Goal: Information Seeking & Learning: Learn about a topic

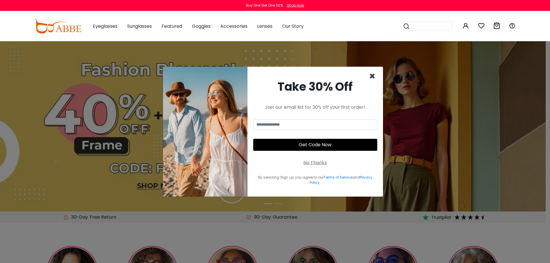
click at [371, 76] on span "×" at bounding box center [372, 76] width 7 height 15
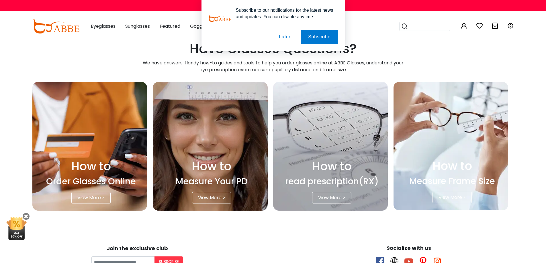
scroll to position [1501, 0]
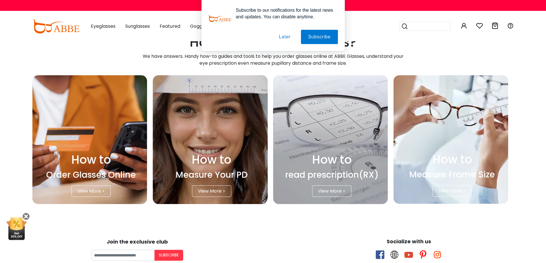
click at [327, 189] on div "View More >" at bounding box center [331, 191] width 39 height 11
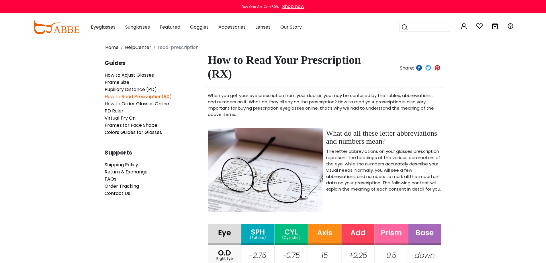
click at [287, 38] on button "Later" at bounding box center [284, 37] width 26 height 14
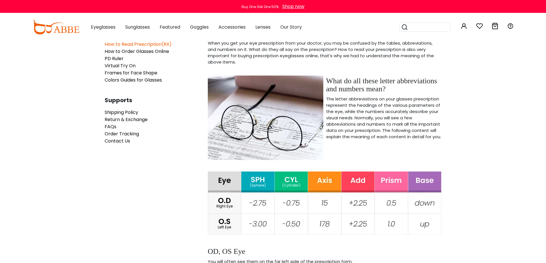
scroll to position [64, 0]
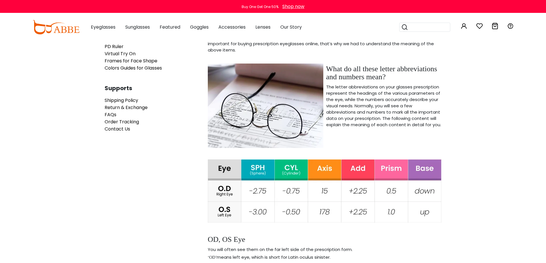
click at [256, 186] on img at bounding box center [325, 191] width 234 height 63
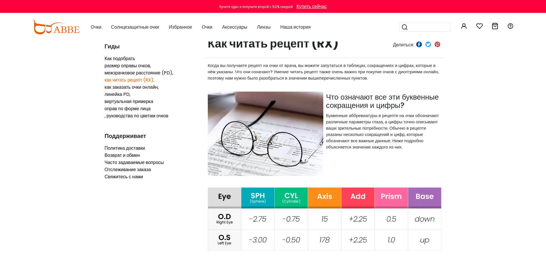
scroll to position [0, 0]
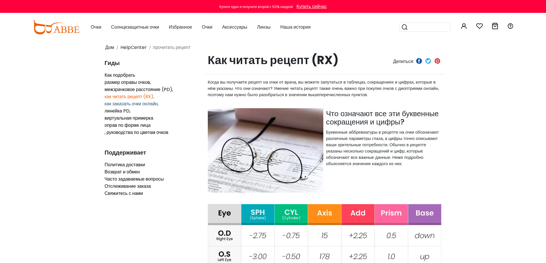
click at [143, 103] on font "как заказать очки онлайн," at bounding box center [132, 104] width 54 height 7
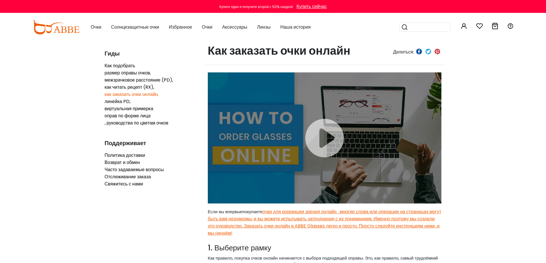
scroll to position [28, 0]
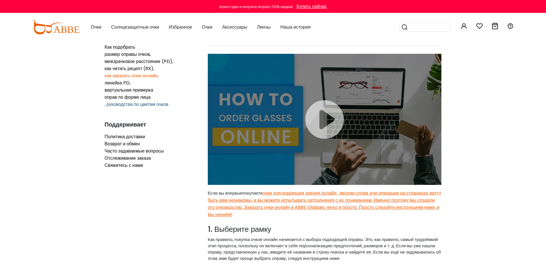
click at [150, 104] on font ", руководства по цветам очков" at bounding box center [137, 104] width 64 height 7
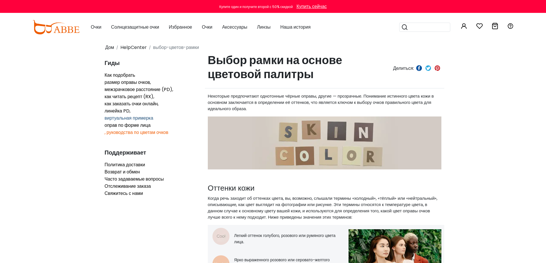
click at [140, 117] on font "виртуальная примерка" at bounding box center [129, 118] width 49 height 7
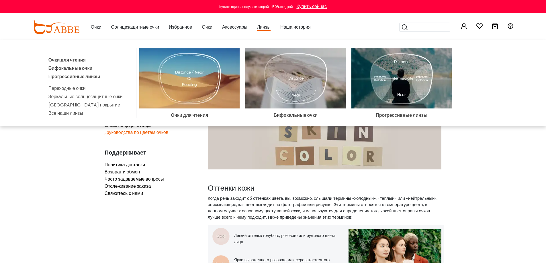
click at [402, 72] on img at bounding box center [401, 78] width 100 height 60
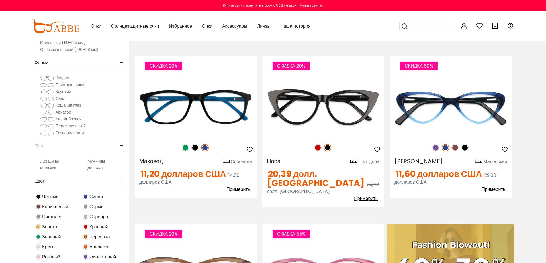
scroll to position [135, 0]
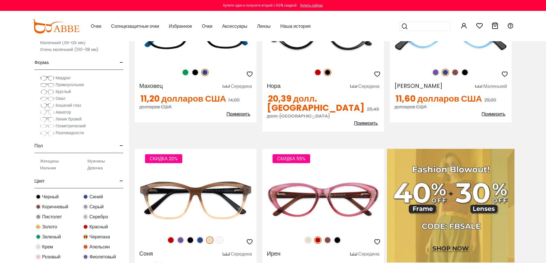
scroll to position [194, 0]
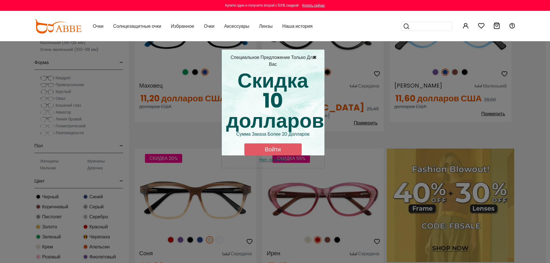
click at [314, 58] on font "×" at bounding box center [314, 57] width 4 height 9
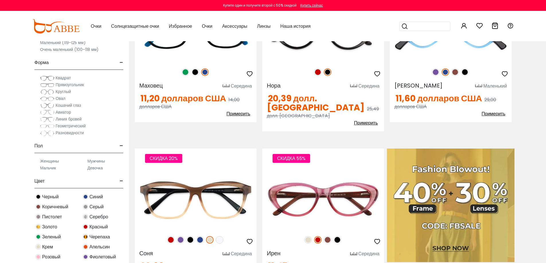
click at [50, 79] on img at bounding box center [47, 78] width 14 height 6
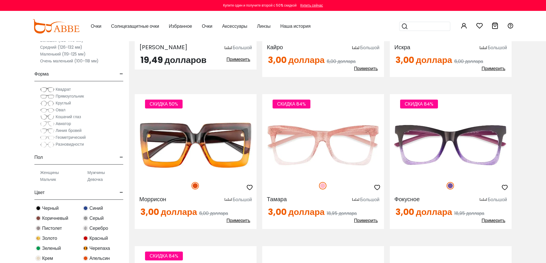
scroll to position [1991, 0]
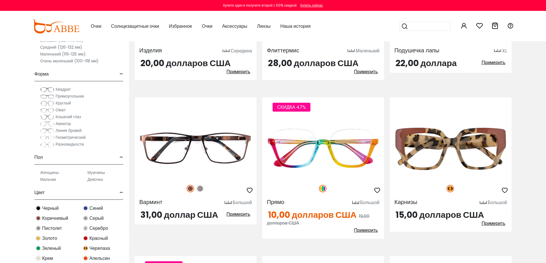
scroll to position [2438, 0]
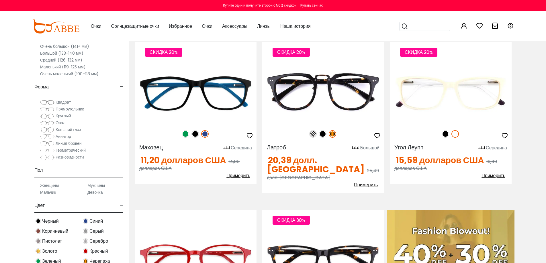
scroll to position [0, 0]
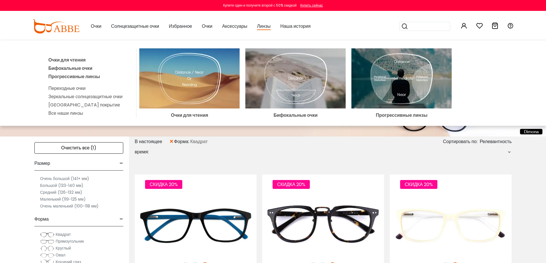
drag, startPoint x: 329, startPoint y: 89, endPoint x: 356, endPoint y: 86, distance: 27.4
click at [329, 89] on img at bounding box center [295, 78] width 100 height 60
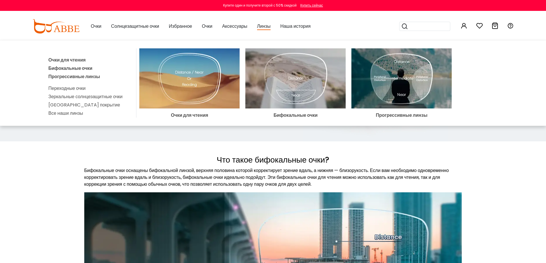
click at [401, 78] on img at bounding box center [401, 78] width 100 height 60
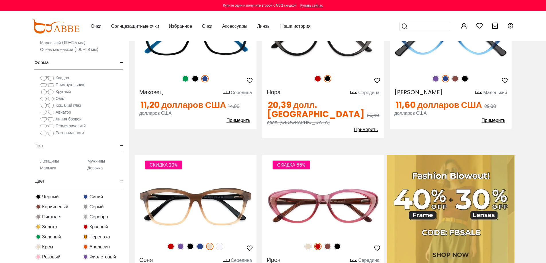
scroll to position [174, 0]
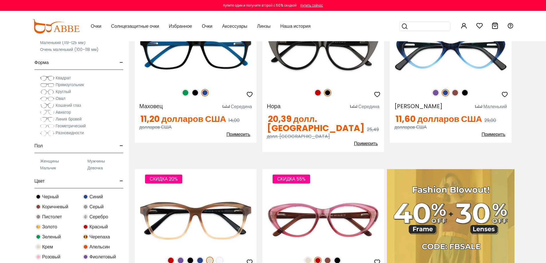
click at [66, 77] on font "Квадрат" at bounding box center [63, 78] width 15 height 6
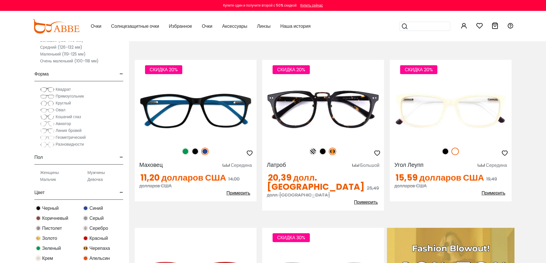
scroll to position [117, 0]
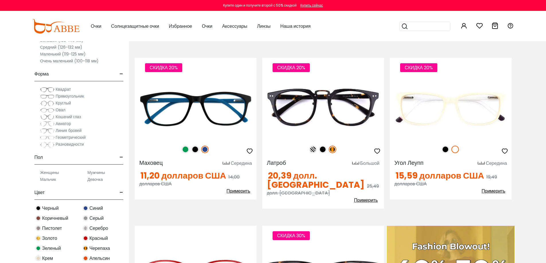
click at [77, 96] on font "Прямоугольник" at bounding box center [70, 96] width 28 height 6
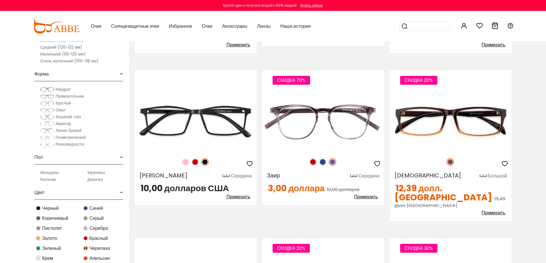
scroll to position [1056, 0]
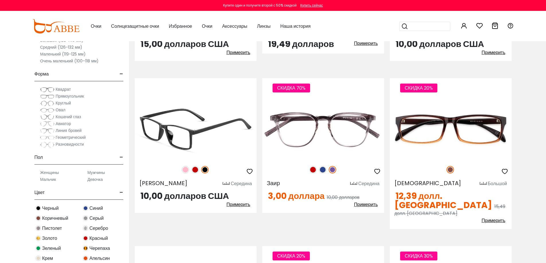
click at [205, 99] on img at bounding box center [196, 129] width 122 height 61
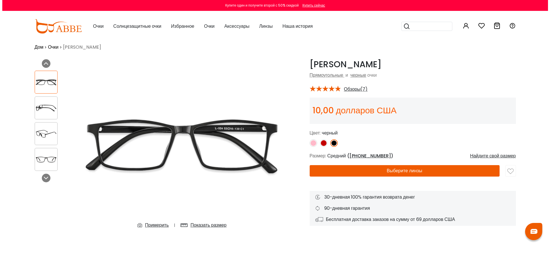
scroll to position [6, 0]
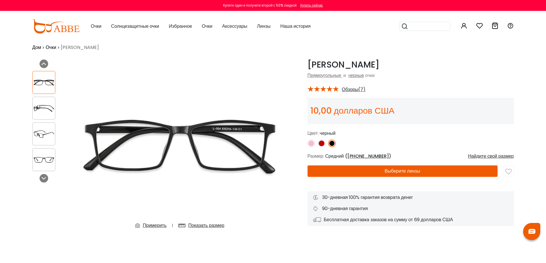
click at [199, 225] on font "Показать размер" at bounding box center [206, 225] width 36 height 7
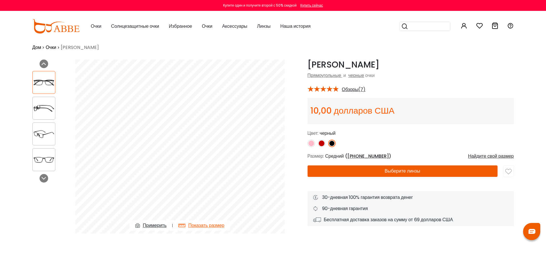
click at [143, 225] on font "Примерить" at bounding box center [155, 225] width 24 height 7
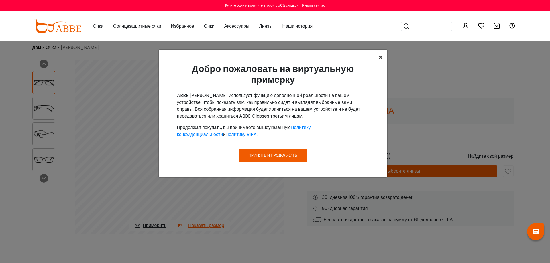
click at [380, 60] on font "×" at bounding box center [380, 57] width 4 height 9
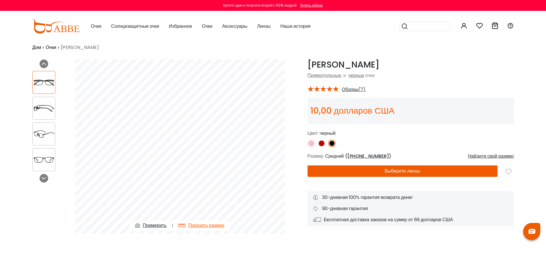
click at [494, 155] on font "Найдите свой размер" at bounding box center [491, 156] width 46 height 7
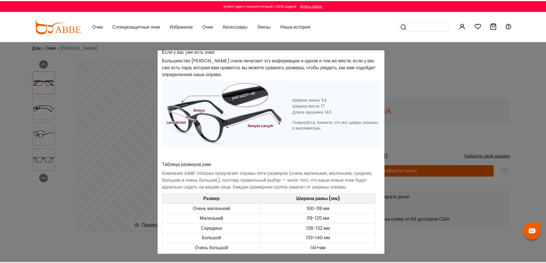
scroll to position [229, 0]
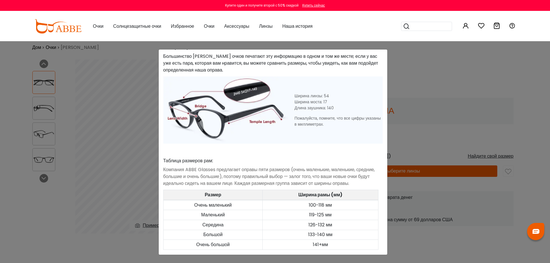
click at [532, 139] on div "Руководство по размерам × Навык подбора подходящего размера очков: Использовать…" at bounding box center [275, 131] width 550 height 263
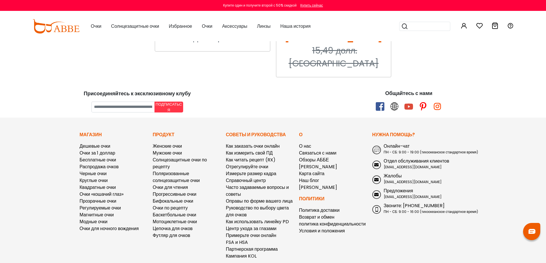
scroll to position [787, 0]
click at [115, 204] on font "Регулируемые очки" at bounding box center [100, 207] width 41 height 7
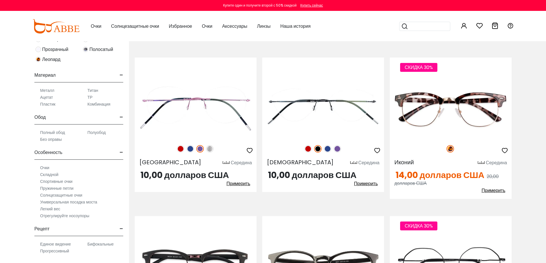
scroll to position [1542, 0]
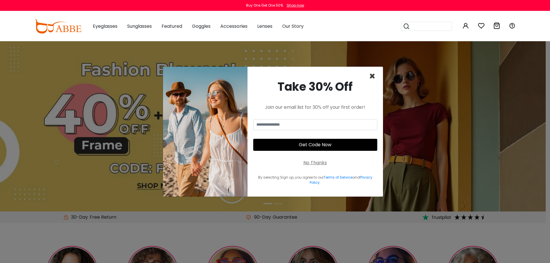
click at [373, 77] on span "×" at bounding box center [372, 76] width 7 height 15
